Goal: Find specific page/section: Find specific page/section

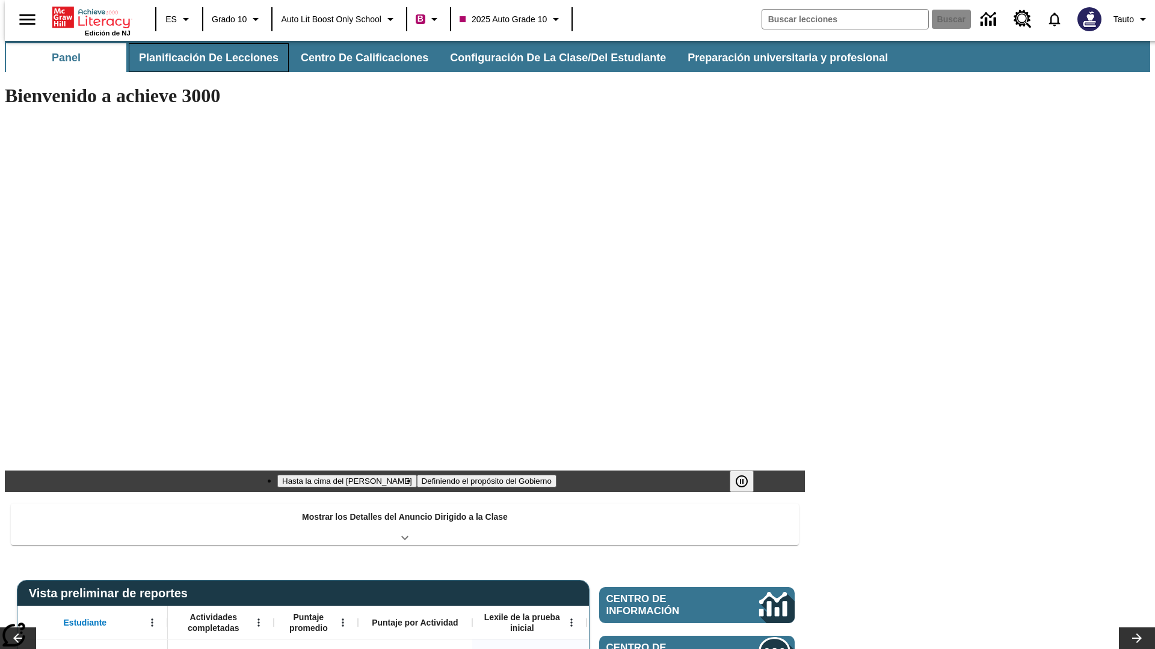
click at [201, 58] on button "Planificación de lecciones" at bounding box center [209, 57] width 160 height 29
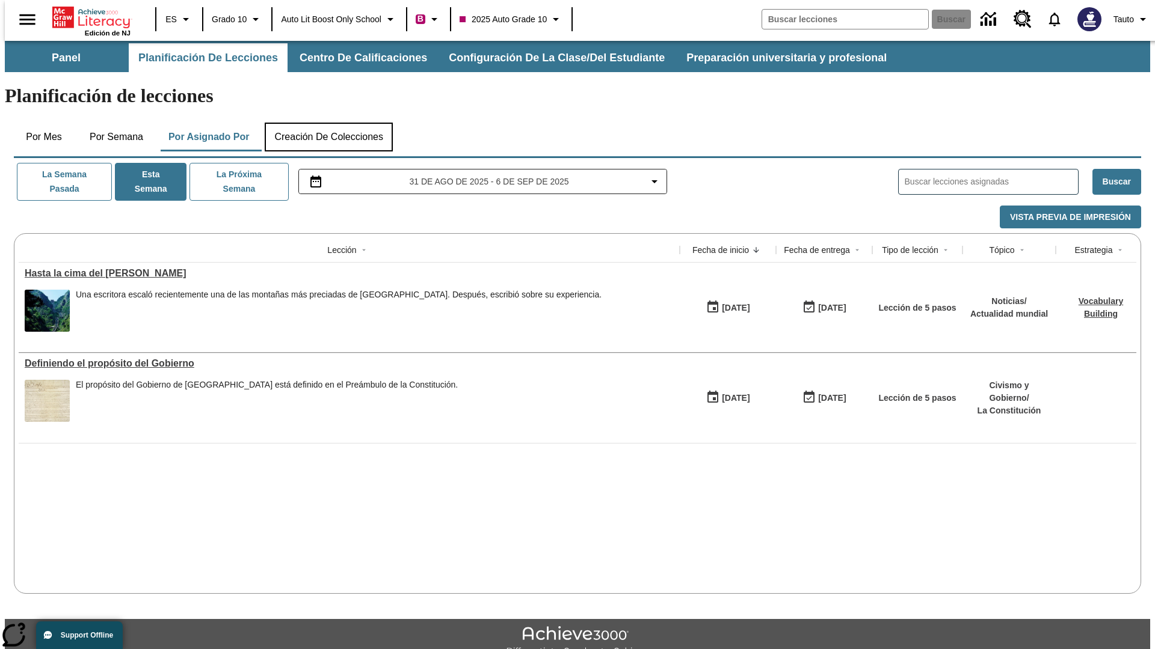
click at [328, 123] on button "Creación de colecciones" at bounding box center [329, 137] width 128 height 29
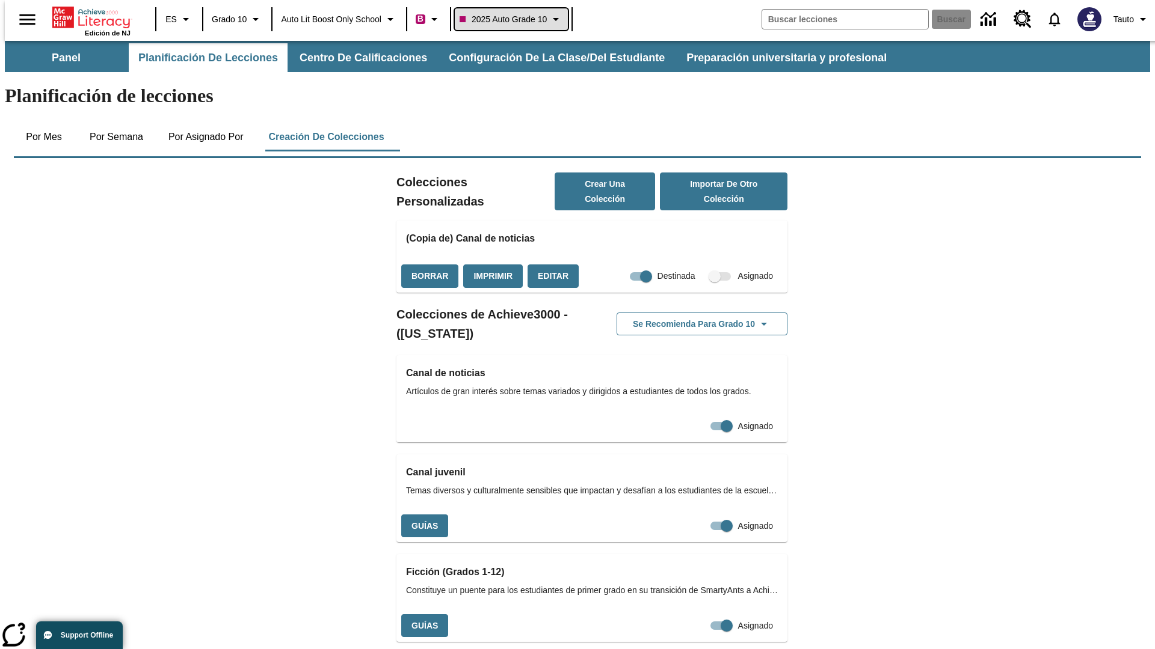
click at [515, 19] on span "2025 Auto Grade 10" at bounding box center [502, 19] width 87 height 13
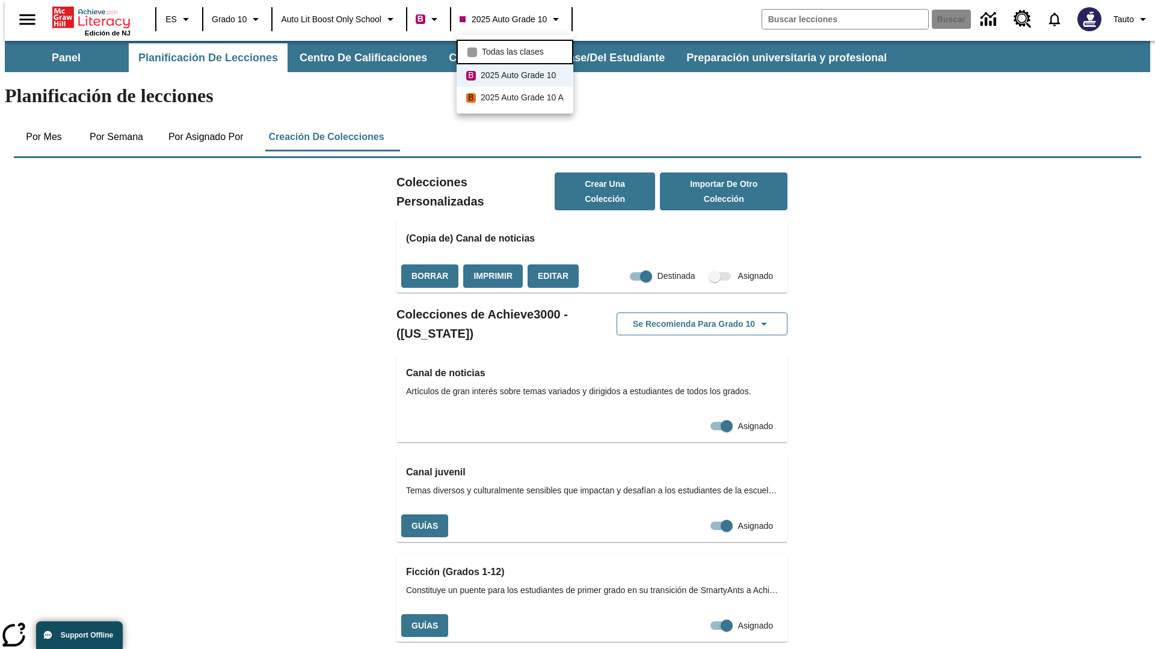
click at [517, 51] on span "Todas las clases" at bounding box center [513, 52] width 62 height 13
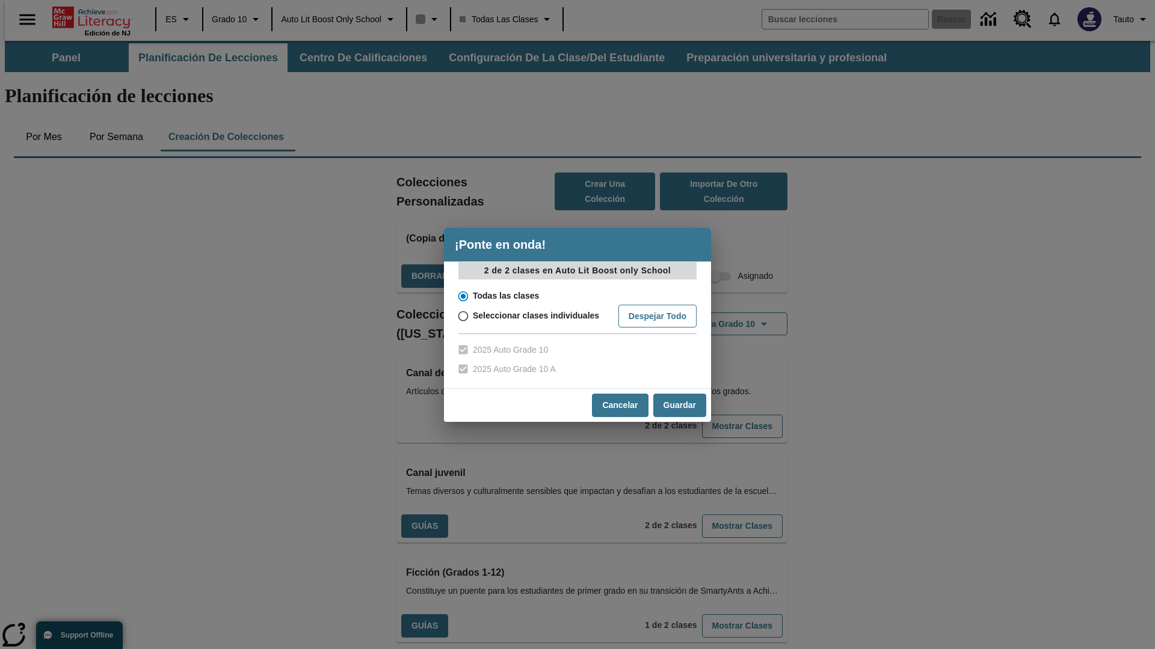
scroll to position [354, 0]
